Goal: Transaction & Acquisition: Purchase product/service

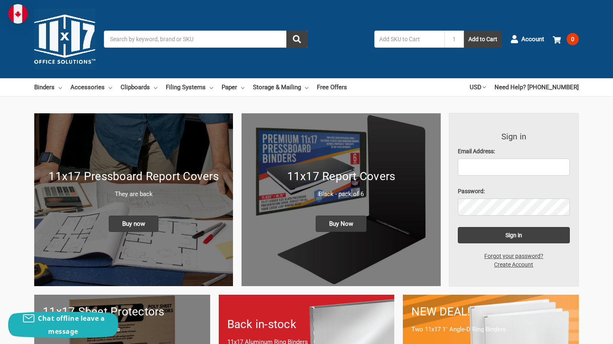
click at [162, 41] on input "Search" at bounding box center [206, 39] width 204 height 17
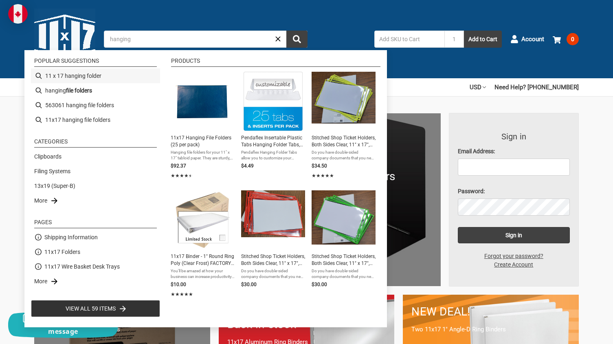
click at [68, 75] on li "11 x 17 hanging folder" at bounding box center [95, 75] width 129 height 15
type input "11 x 17 hanging folder"
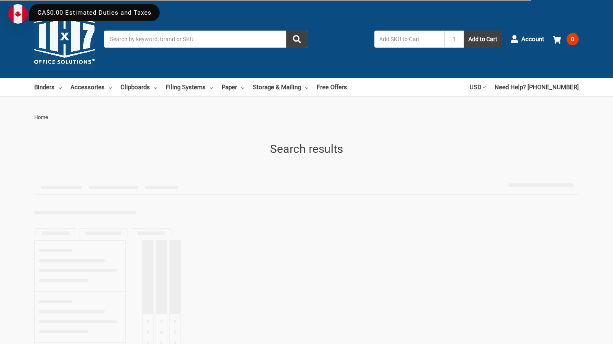
type input "11 x 17 hanging folder"
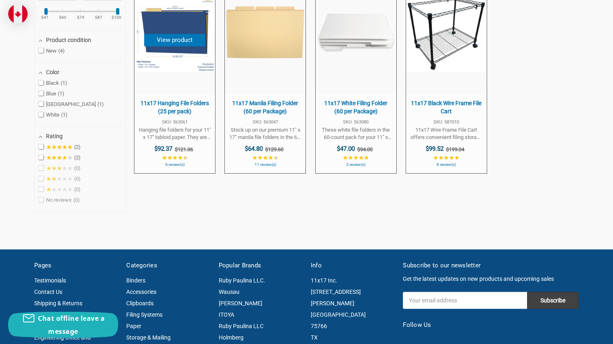
scroll to position [204, 0]
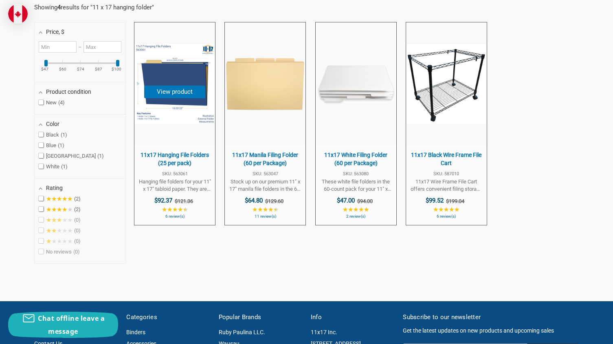
click at [166, 153] on span "11x17 Hanging File Folders (25 per pack)" at bounding box center [174, 159] width 72 height 16
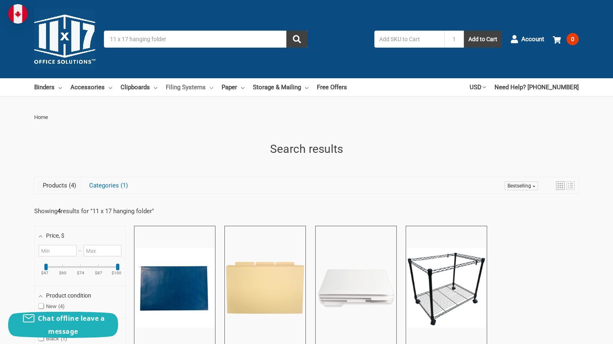
click at [193, 82] on link "Filing Systems" at bounding box center [189, 87] width 47 height 18
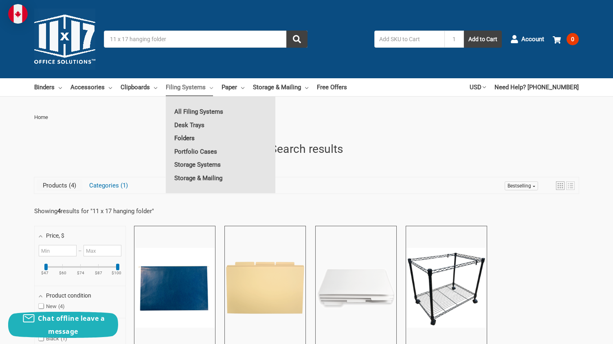
click at [183, 136] on link "Folders" at bounding box center [221, 138] width 110 height 13
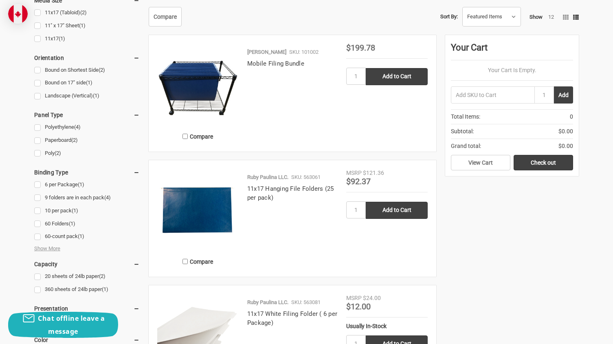
scroll to position [326, 0]
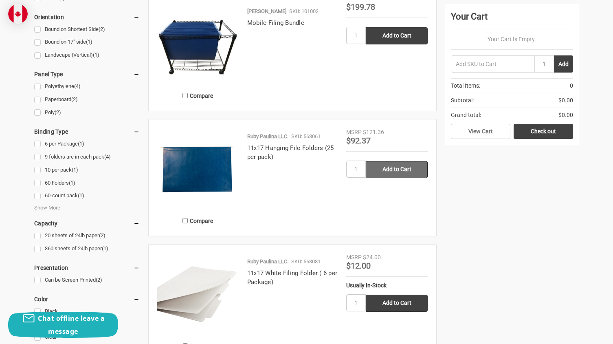
click at [389, 167] on input "Add to Cart" at bounding box center [397, 169] width 62 height 17
type input "Add to Cart"
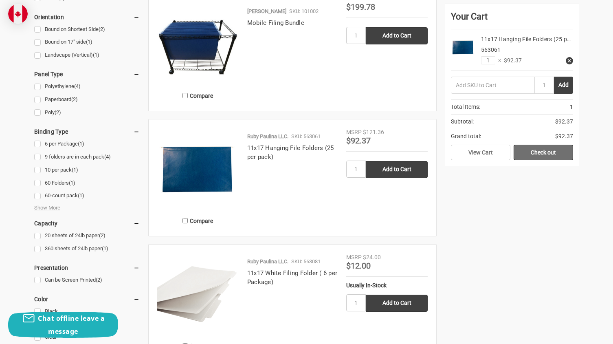
click at [538, 152] on link "Check out" at bounding box center [543, 152] width 59 height 15
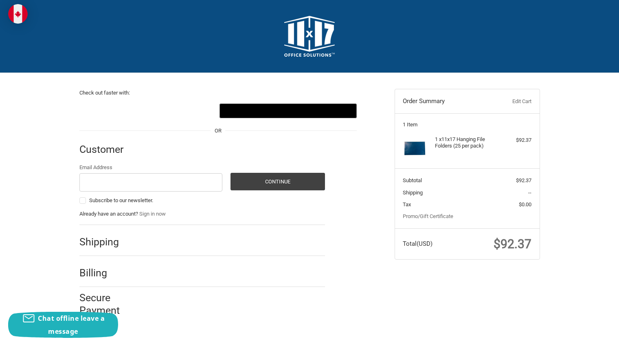
click at [572, 145] on div "Check out faster with: @import url(//[DOMAIN_NAME][URL]) •••••• OR Customer Gue…" at bounding box center [309, 199] width 619 height 253
click at [105, 181] on input "Email Address" at bounding box center [150, 182] width 143 height 18
type input "[PERSON_NAME][EMAIL_ADDRESS][DOMAIN_NAME]"
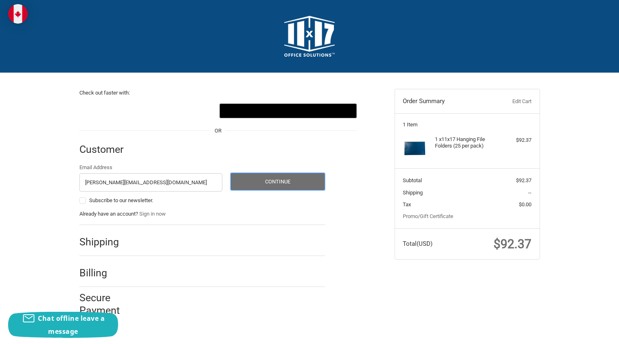
click at [264, 181] on button "Continue" at bounding box center [278, 182] width 94 height 18
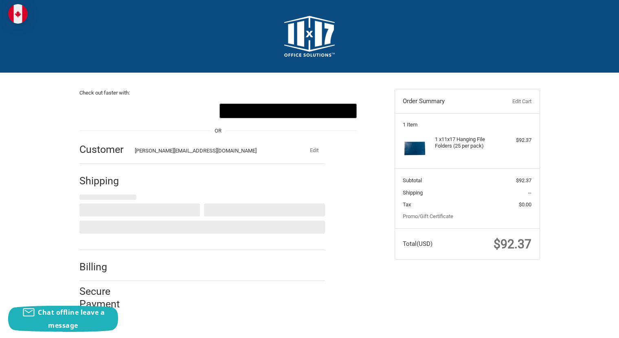
select select "CA"
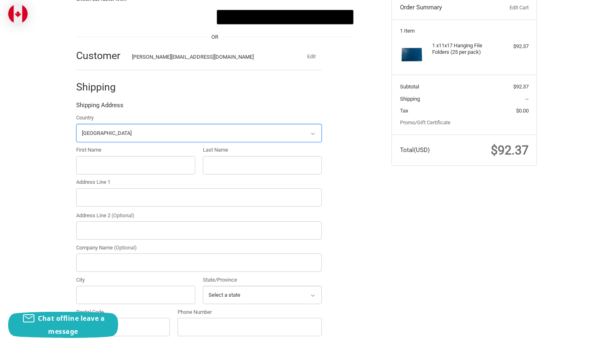
scroll to position [95, 0]
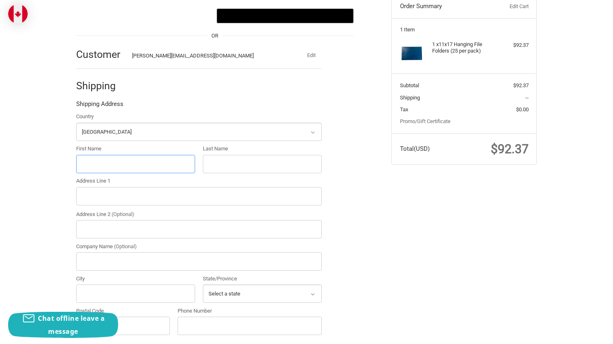
click at [132, 168] on div "Check out faster with: @import url(//fonts.googleapis.com/css?family=Google+San…" at bounding box center [306, 274] width 613 height 593
